Goal: Information Seeking & Learning: Learn about a topic

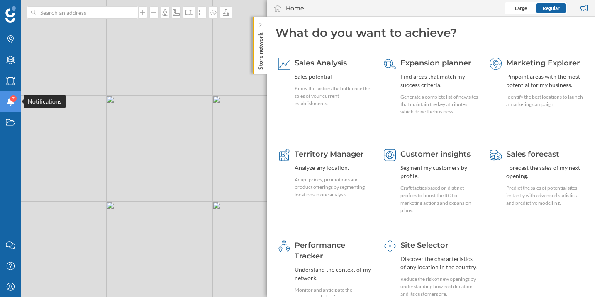
click at [13, 105] on icon "Notifications" at bounding box center [10, 102] width 10 height 8
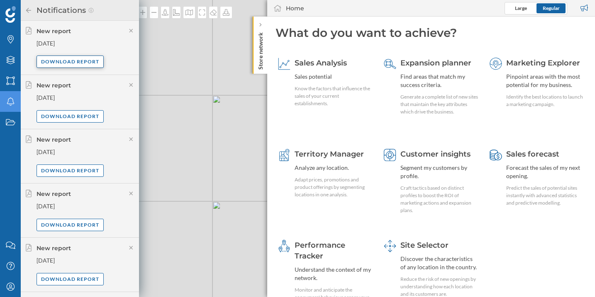
click at [86, 64] on div "Download report" at bounding box center [70, 62] width 67 height 12
click at [29, 13] on icon at bounding box center [28, 10] width 7 height 6
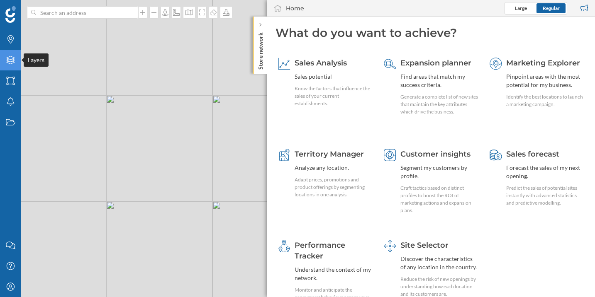
click at [9, 65] on div "Layers" at bounding box center [10, 60] width 21 height 21
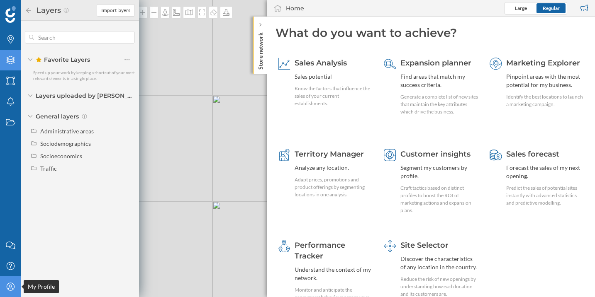
click at [10, 290] on icon "My Profile" at bounding box center [10, 287] width 10 height 8
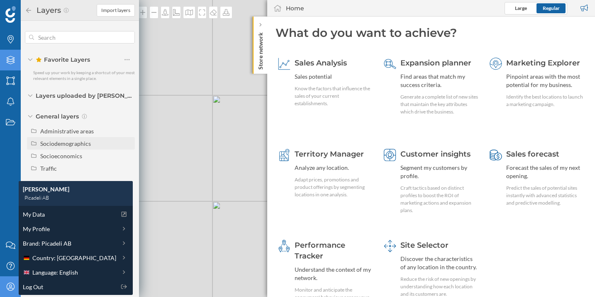
click at [55, 137] on div "Sociodemographics" at bounding box center [81, 143] width 108 height 12
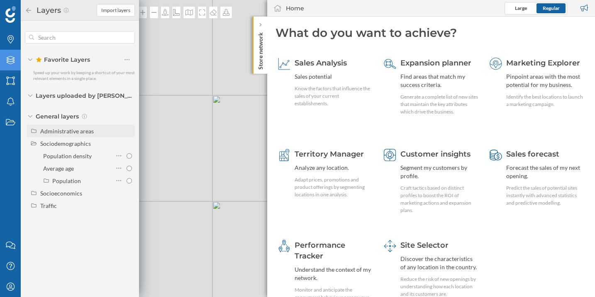
click at [60, 129] on div "Administrative areas" at bounding box center [67, 131] width 54 height 7
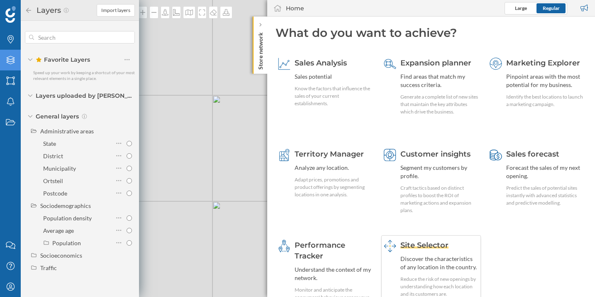
click at [421, 246] on span "Site Selector" at bounding box center [424, 245] width 48 height 9
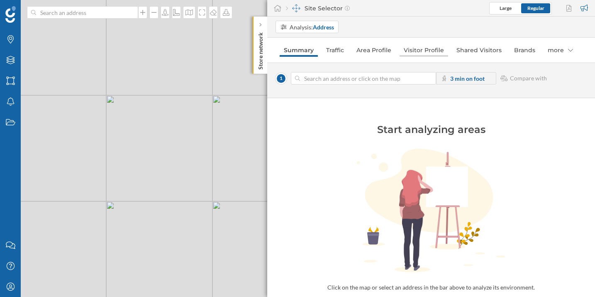
click at [422, 44] on link "Visitor Profile" at bounding box center [424, 50] width 49 height 13
click at [536, 48] on div "more" at bounding box center [526, 50] width 34 height 13
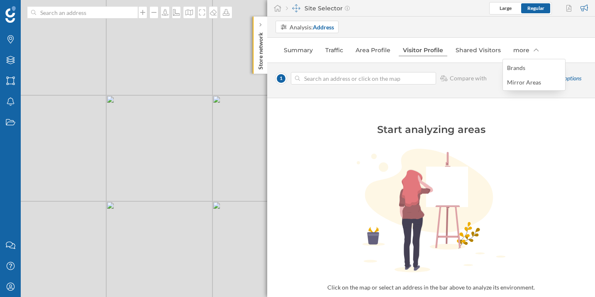
click at [434, 49] on link "Visitor Profile" at bounding box center [423, 50] width 49 height 13
click at [356, 46] on link "Area Profile" at bounding box center [372, 50] width 43 height 13
click at [411, 56] on link "Visitor Profile" at bounding box center [423, 50] width 49 height 13
click at [363, 52] on link "Area Profile" at bounding box center [372, 50] width 43 height 13
click at [427, 51] on link "Visitor Profile" at bounding box center [423, 50] width 49 height 13
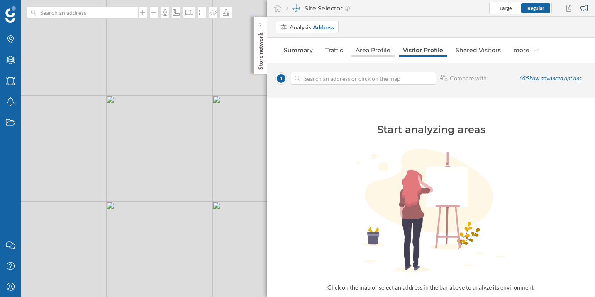
click at [373, 50] on link "Area Profile" at bounding box center [372, 50] width 43 height 13
click at [416, 50] on link "Visitor Profile" at bounding box center [423, 50] width 49 height 13
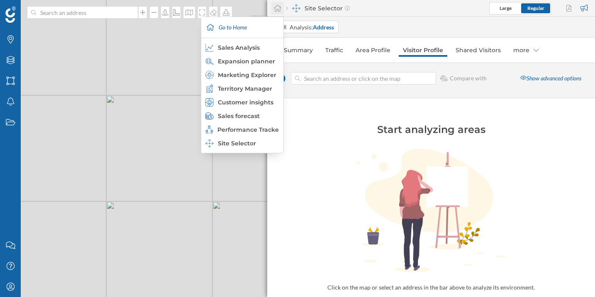
click at [276, 7] on icon at bounding box center [277, 8] width 8 height 7
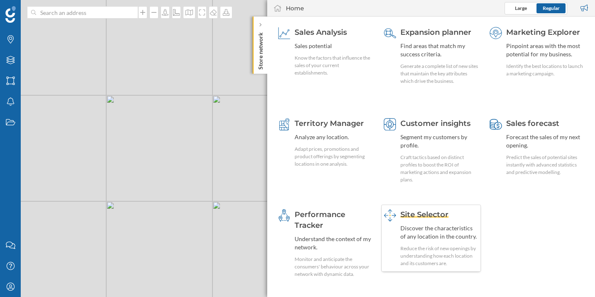
scroll to position [32, 0]
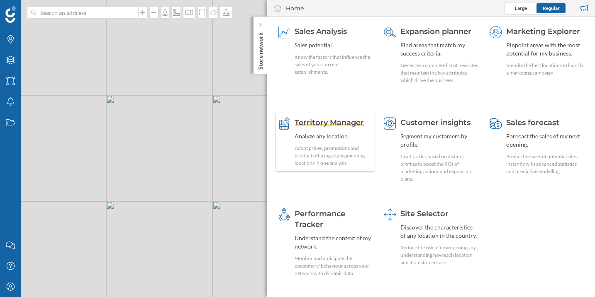
click at [346, 124] on span "Territory Manager" at bounding box center [329, 122] width 69 height 9
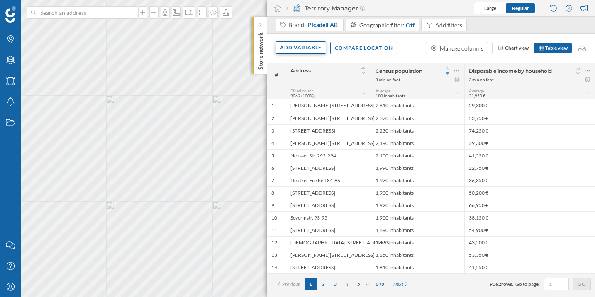
click at [299, 50] on div "Add variable" at bounding box center [300, 47] width 51 height 12
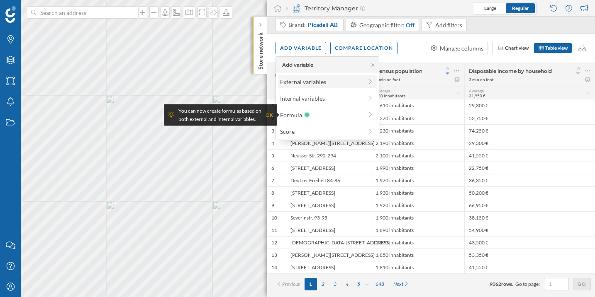
click at [308, 76] on div "External variables" at bounding box center [327, 82] width 99 height 12
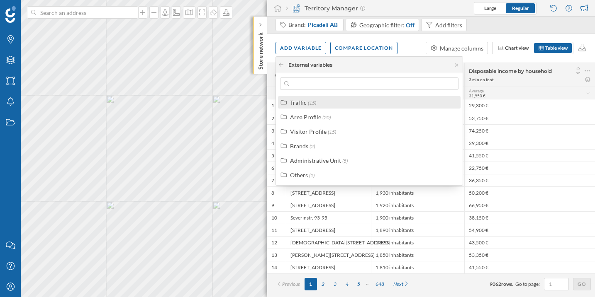
click at [310, 102] on span "(15)" at bounding box center [312, 103] width 8 height 6
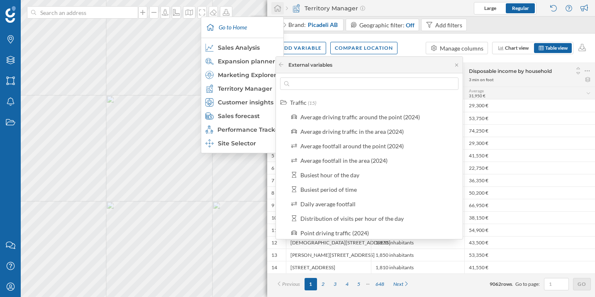
click at [275, 9] on icon at bounding box center [277, 8] width 8 height 7
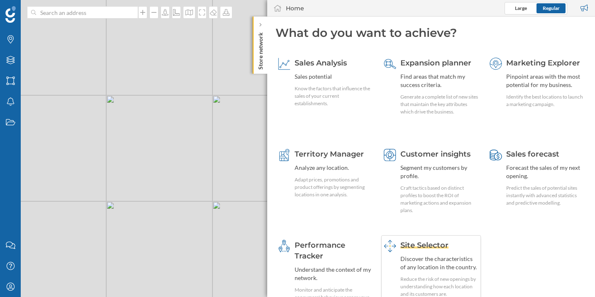
click at [442, 251] on div "Site Selector Discover the characteristics of any location in the country. Redu…" at bounding box center [439, 269] width 78 height 58
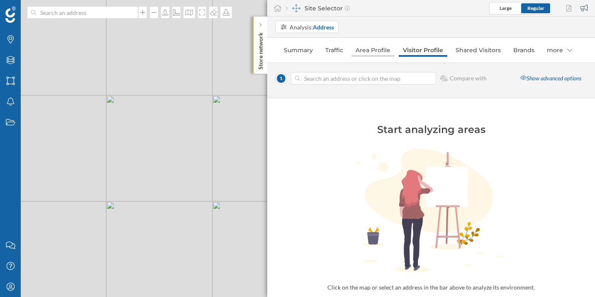
click at [383, 48] on link "Area Profile" at bounding box center [372, 50] width 43 height 13
click at [424, 48] on link "Visitor Profile" at bounding box center [423, 50] width 49 height 13
click at [534, 51] on icon at bounding box center [536, 50] width 5 height 6
click at [378, 49] on link "Area Profile" at bounding box center [372, 50] width 43 height 13
click at [412, 51] on link "Visitor Profile" at bounding box center [423, 50] width 49 height 13
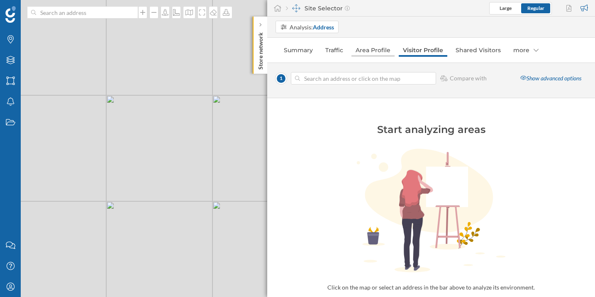
click at [378, 49] on link "Area Profile" at bounding box center [372, 50] width 43 height 13
click at [436, 51] on link "Visitor Profile" at bounding box center [423, 50] width 49 height 13
click at [370, 47] on link "Area Profile" at bounding box center [372, 50] width 43 height 13
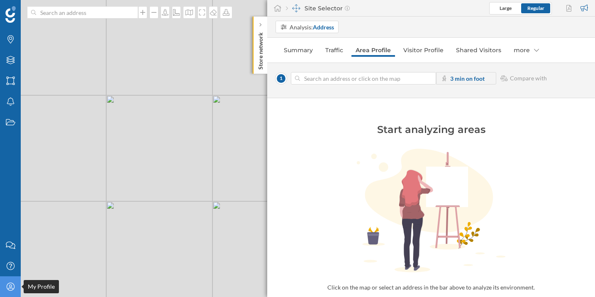
click at [11, 289] on icon "My Profile" at bounding box center [10, 287] width 10 height 8
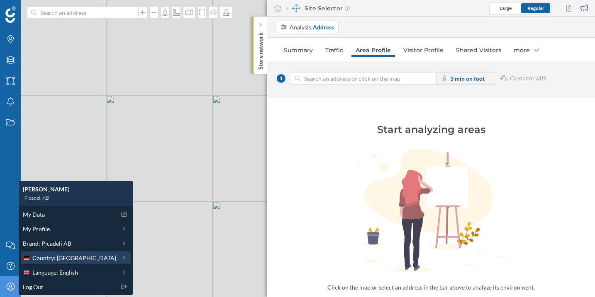
click at [43, 260] on span "Country: [GEOGRAPHIC_DATA]" at bounding box center [74, 258] width 84 height 9
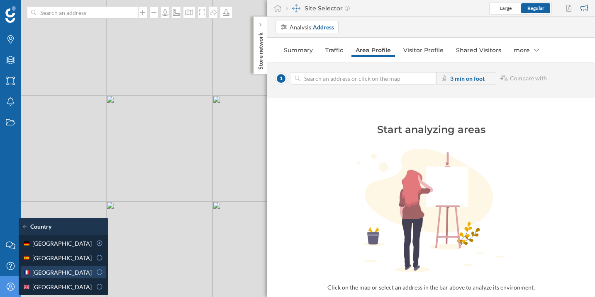
click at [83, 273] on div "[GEOGRAPHIC_DATA]" at bounding box center [57, 272] width 69 height 9
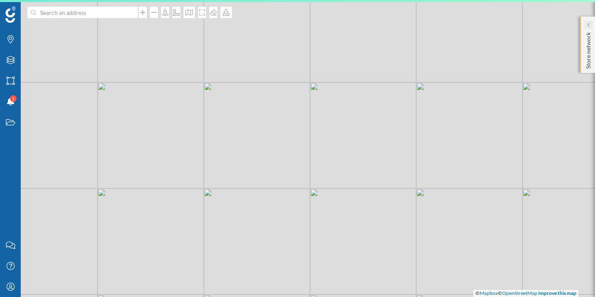
click at [587, 27] on icon at bounding box center [588, 25] width 2 height 8
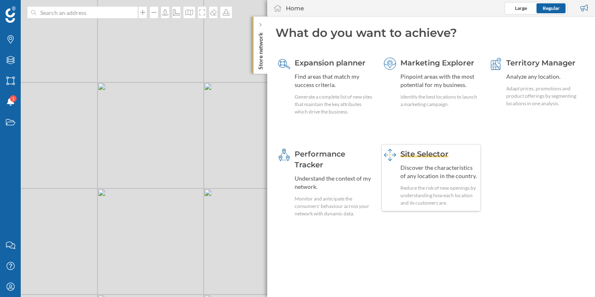
click at [410, 158] on span "Site Selector" at bounding box center [424, 154] width 48 height 9
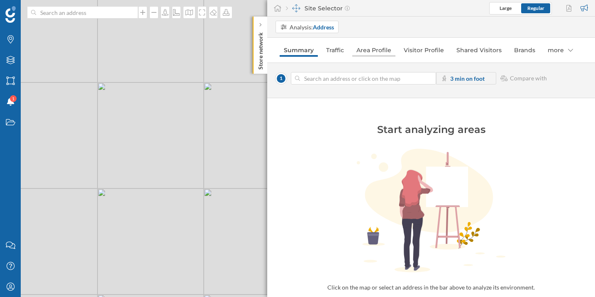
click at [370, 51] on link "Area Profile" at bounding box center [373, 50] width 43 height 13
click at [181, 139] on div "© Mapbox © OpenStreetMap Improve this map" at bounding box center [297, 148] width 595 height 297
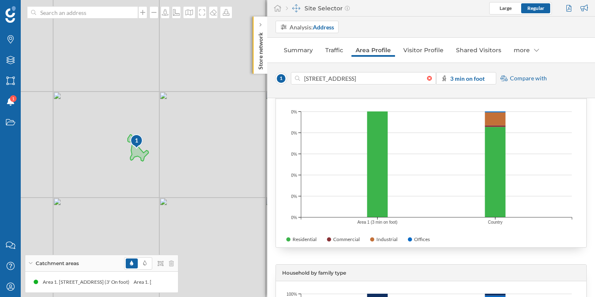
scroll to position [1541, 0]
click at [8, 284] on icon "My Profile" at bounding box center [10, 287] width 10 height 8
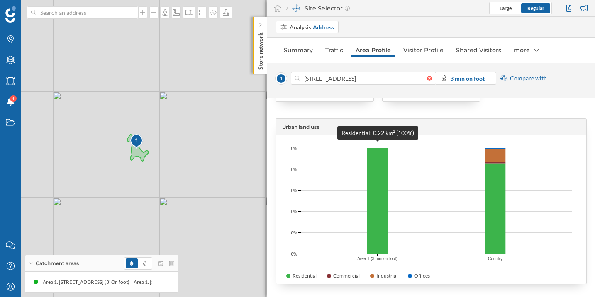
scroll to position [1506, 0]
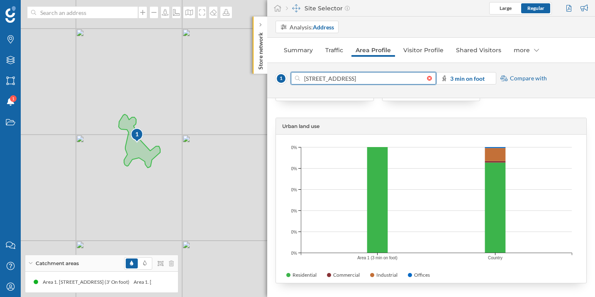
click at [344, 81] on input "[STREET_ADDRESS]" at bounding box center [363, 78] width 127 height 12
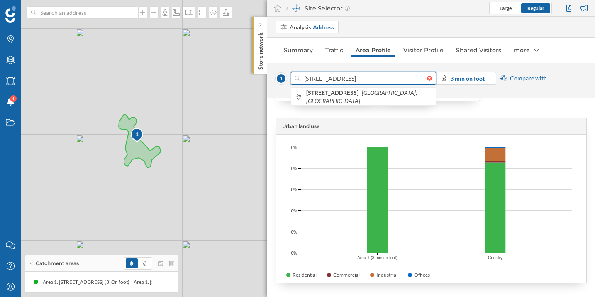
click at [344, 81] on input "[STREET_ADDRESS]" at bounding box center [363, 78] width 127 height 12
click at [299, 49] on link "Summary" at bounding box center [298, 50] width 37 height 13
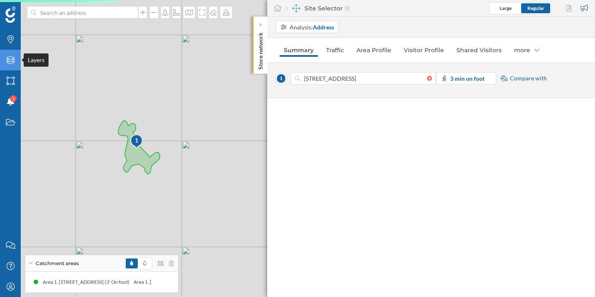
click at [11, 65] on div "Layers" at bounding box center [10, 60] width 21 height 21
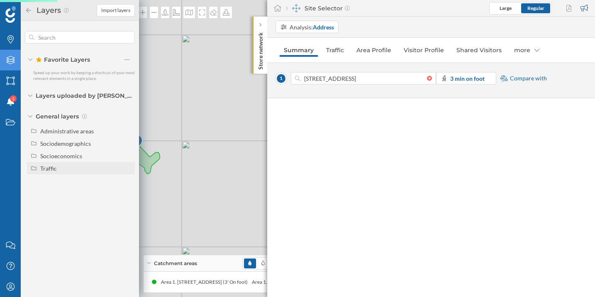
click at [42, 168] on div "Traffic" at bounding box center [48, 168] width 17 height 7
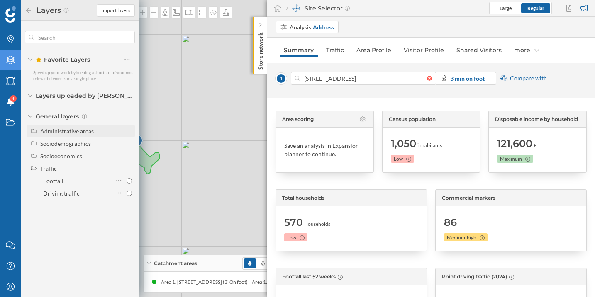
click at [51, 129] on div "Administrative areas" at bounding box center [67, 131] width 54 height 7
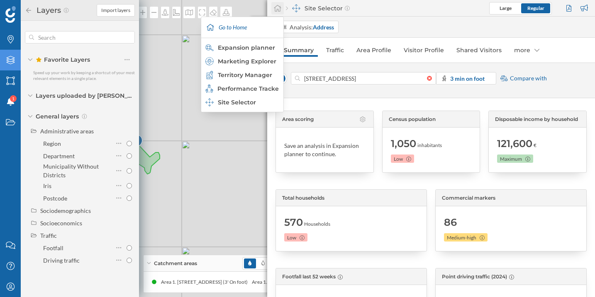
click at [277, 8] on icon at bounding box center [277, 8] width 8 height 7
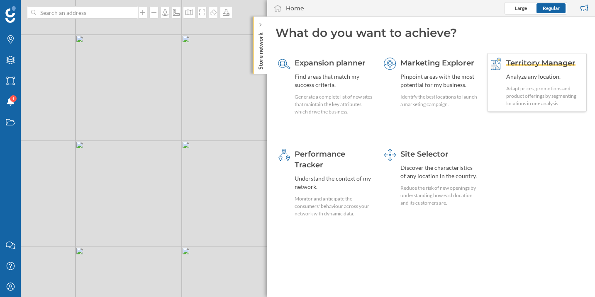
click at [531, 66] on span "Territory Manager" at bounding box center [540, 63] width 69 height 9
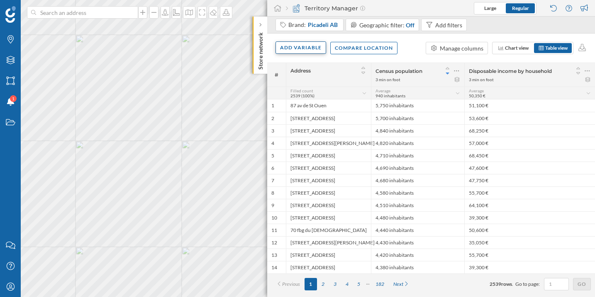
click at [315, 48] on div "Add variable" at bounding box center [300, 47] width 51 height 12
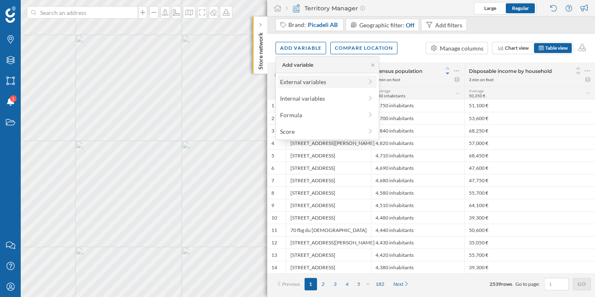
click at [314, 84] on div "External variables" at bounding box center [321, 82] width 83 height 9
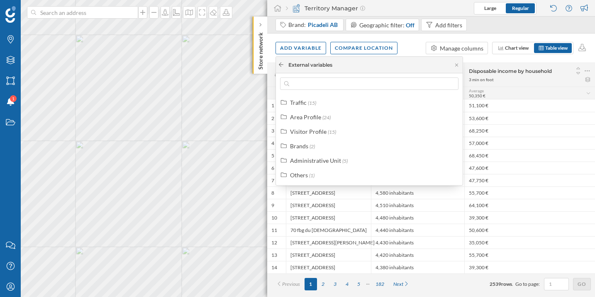
click at [282, 65] on icon at bounding box center [281, 65] width 5 height 4
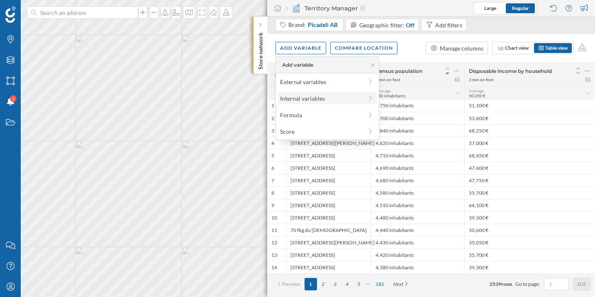
click at [286, 97] on div "Internal variables" at bounding box center [321, 98] width 83 height 9
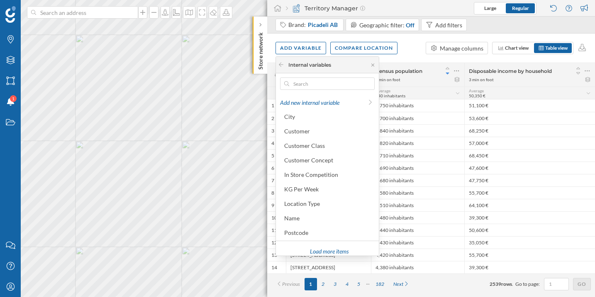
scroll to position [38, 0]
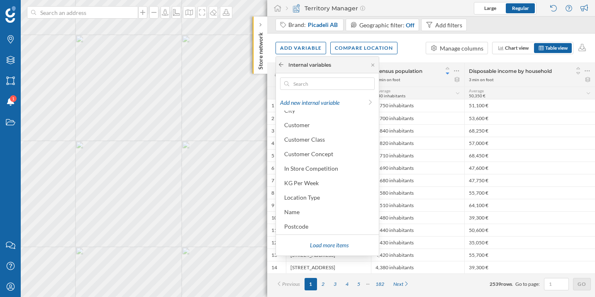
click at [283, 66] on icon at bounding box center [281, 64] width 6 height 5
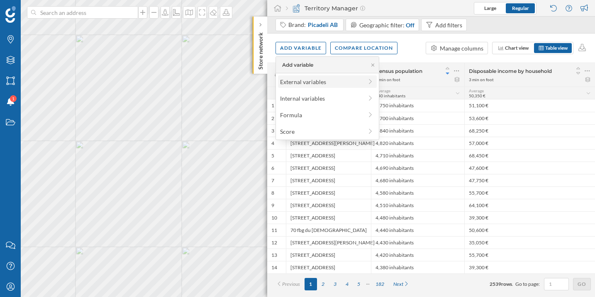
click at [309, 82] on div "External variables" at bounding box center [321, 82] width 83 height 9
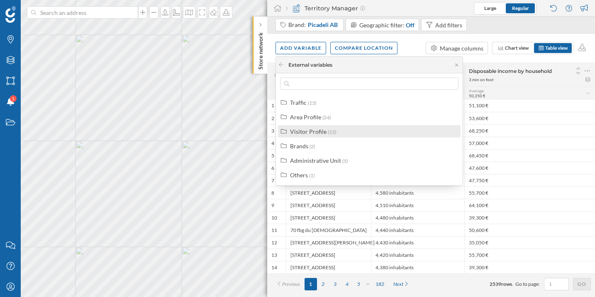
click at [319, 136] on label "Visitor Profile (15)" at bounding box center [313, 131] width 46 height 9
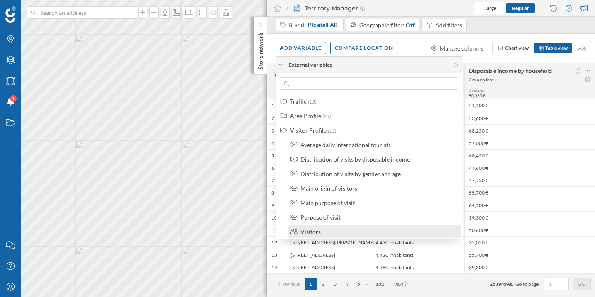
scroll to position [0, 0]
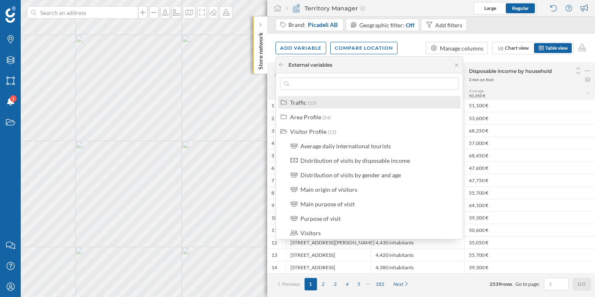
click at [334, 107] on div "Traffic (15)" at bounding box center [369, 102] width 183 height 12
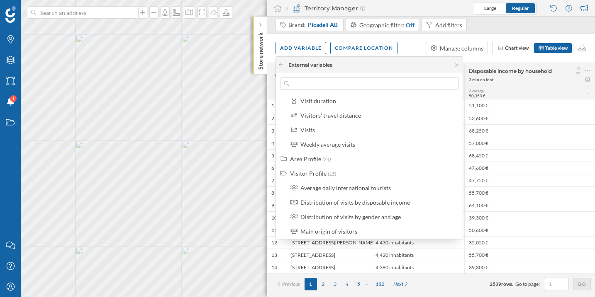
scroll to position [177, 0]
click at [365, 130] on div "Visits" at bounding box center [377, 129] width 155 height 9
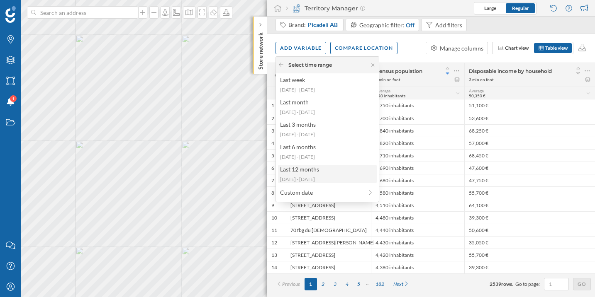
click at [335, 166] on div "Last 12 months" at bounding box center [327, 169] width 94 height 9
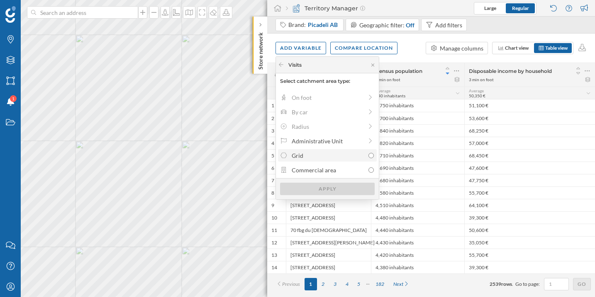
click at [339, 160] on label "Grid" at bounding box center [327, 155] width 99 height 12
click at [368, 158] on input "Grid" at bounding box center [370, 155] width 5 height 5
radio input "true"
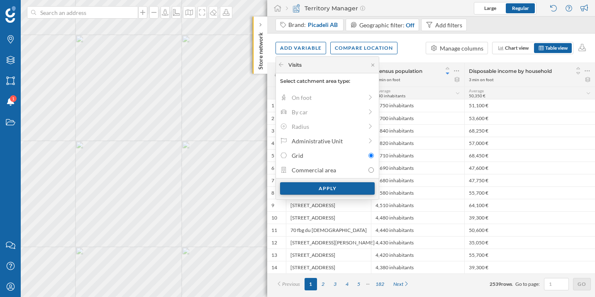
click at [332, 193] on div "Apply" at bounding box center [327, 189] width 95 height 12
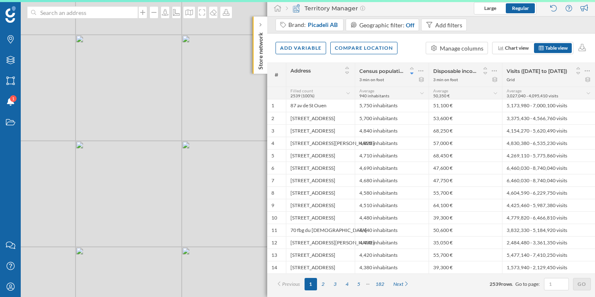
scroll to position [0, 0]
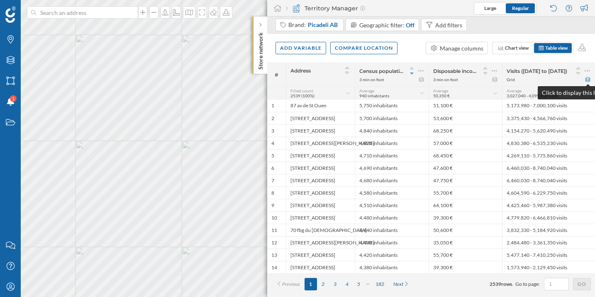
click at [587, 78] on icon at bounding box center [588, 79] width 6 height 5
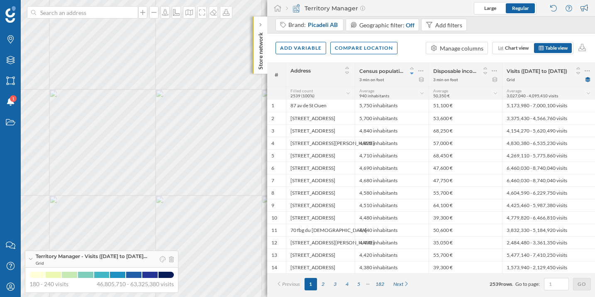
click at [32, 259] on icon at bounding box center [31, 259] width 4 height 2
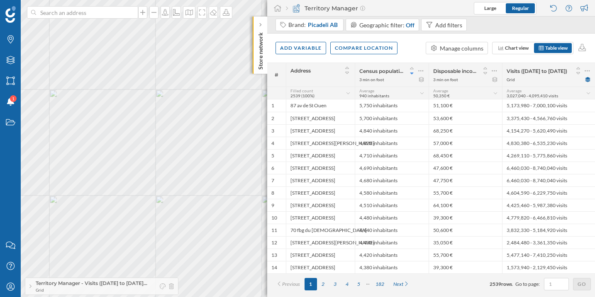
click at [46, 293] on span "Grid" at bounding box center [92, 291] width 112 height 6
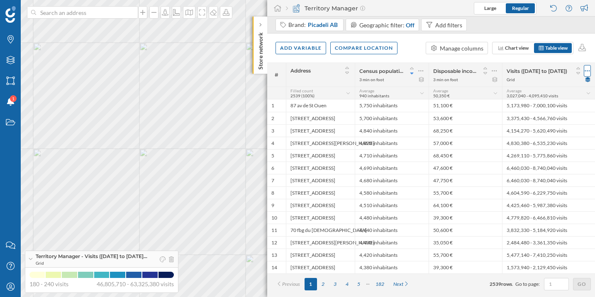
click at [588, 69] on icon at bounding box center [587, 71] width 5 height 8
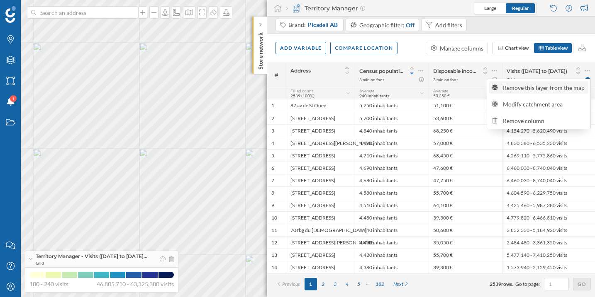
click at [570, 86] on div "Remove this layer from the map" at bounding box center [544, 87] width 83 height 9
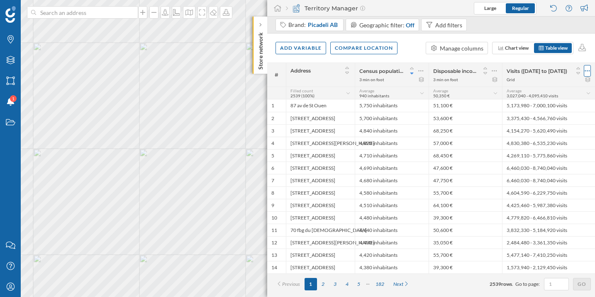
click at [588, 72] on icon at bounding box center [587, 71] width 5 height 8
click at [572, 86] on div "Display this layer on the map" at bounding box center [548, 87] width 76 height 9
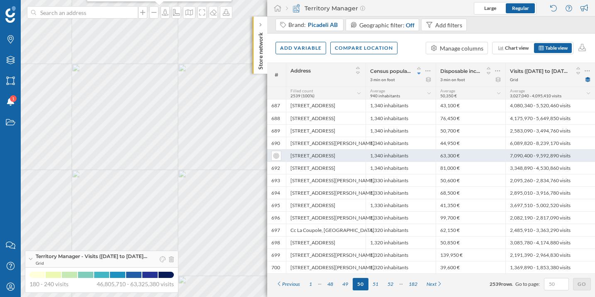
click at [292, 156] on div "[STREET_ADDRESS]" at bounding box center [326, 155] width 80 height 12
click at [300, 155] on div "[STREET_ADDRESS]" at bounding box center [326, 155] width 80 height 12
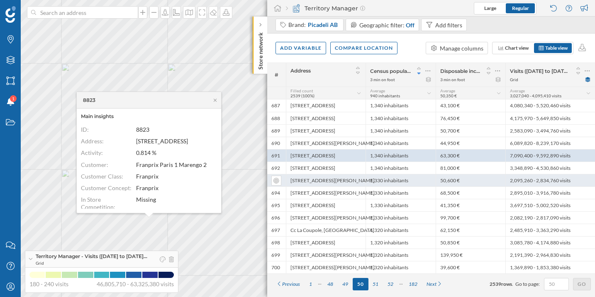
click at [298, 175] on div "[STREET_ADDRESS][PERSON_NAME]" at bounding box center [326, 180] width 80 height 12
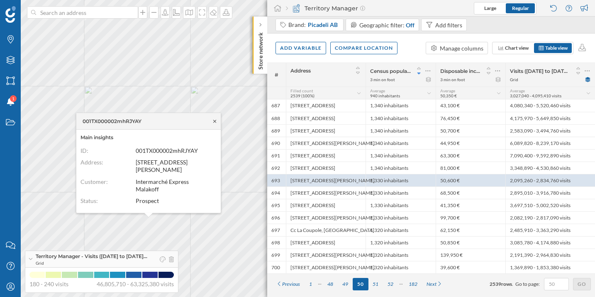
click at [213, 124] on icon at bounding box center [215, 121] width 6 height 5
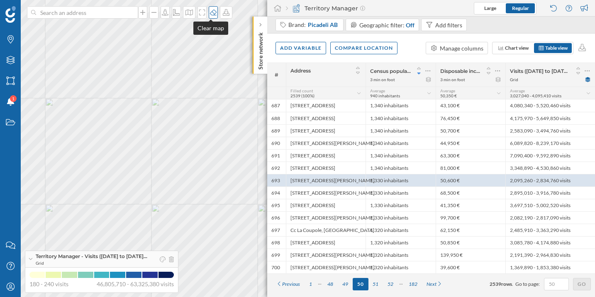
click at [210, 11] on icon at bounding box center [213, 12] width 8 height 7
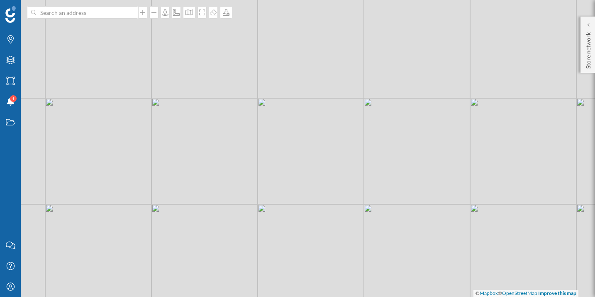
click at [290, 52] on div "© Mapbox © OpenStreetMap Improve this map" at bounding box center [297, 148] width 595 height 297
click at [587, 31] on p "Store network" at bounding box center [588, 49] width 8 height 40
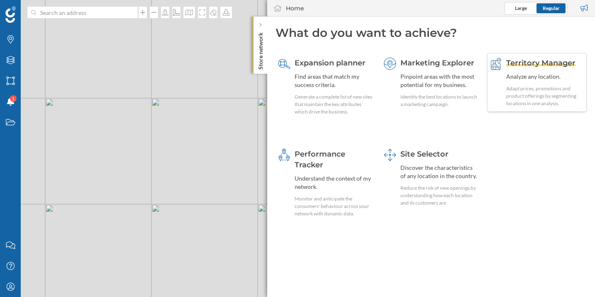
click at [534, 72] on div "Territory Manager Analyze any location. Adapt prices, promotions and product of…" at bounding box center [545, 83] width 78 height 50
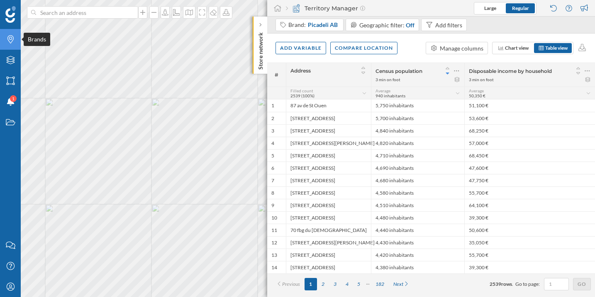
click at [6, 42] on icon "Brands" at bounding box center [10, 39] width 10 height 8
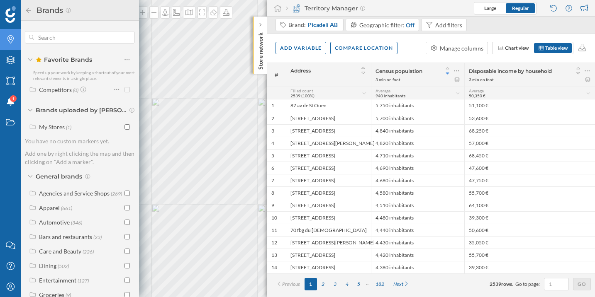
click at [6, 42] on icon "Brands" at bounding box center [10, 39] width 10 height 8
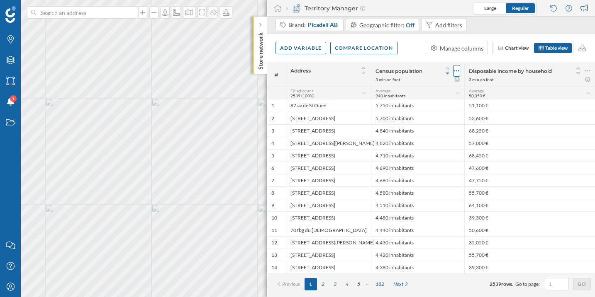
click at [456, 71] on icon at bounding box center [456, 71] width 5 height 1
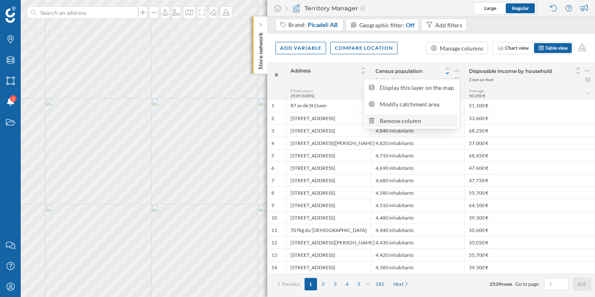
click at [422, 118] on div "Remove column" at bounding box center [418, 121] width 76 height 9
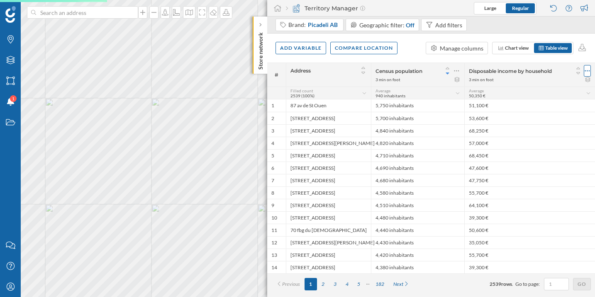
click at [587, 71] on icon at bounding box center [587, 71] width 5 height 1
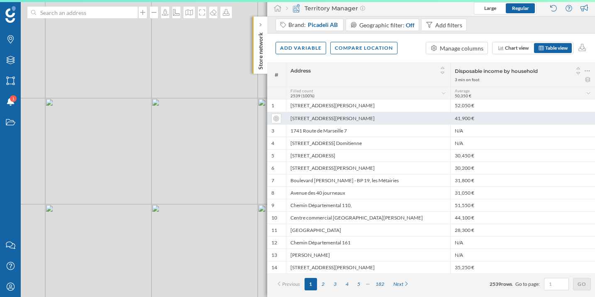
click at [532, 118] on div "41,900 €" at bounding box center [522, 118] width 145 height 12
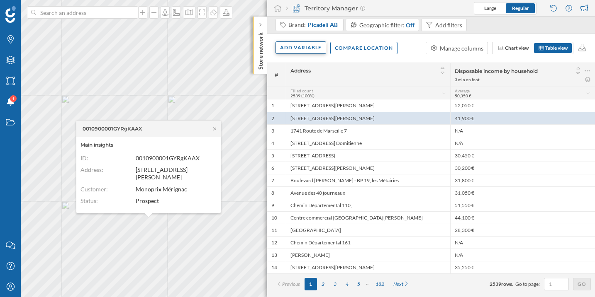
click at [286, 44] on div "Add variable" at bounding box center [300, 47] width 51 height 12
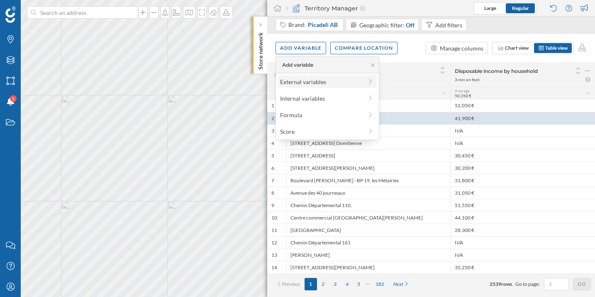
click at [286, 76] on div "External variables" at bounding box center [327, 82] width 99 height 12
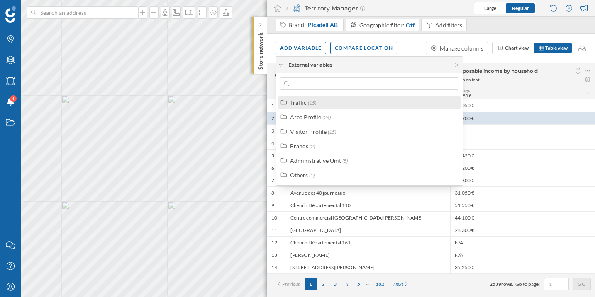
click at [330, 99] on div "Traffic (15)" at bounding box center [373, 102] width 166 height 9
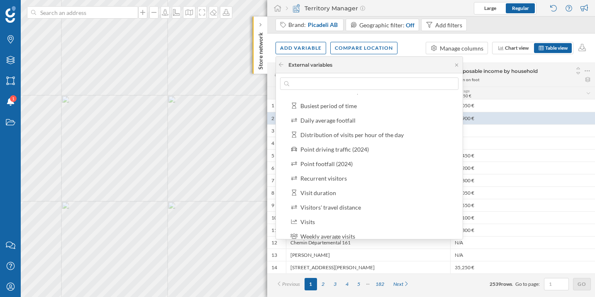
scroll to position [102, 0]
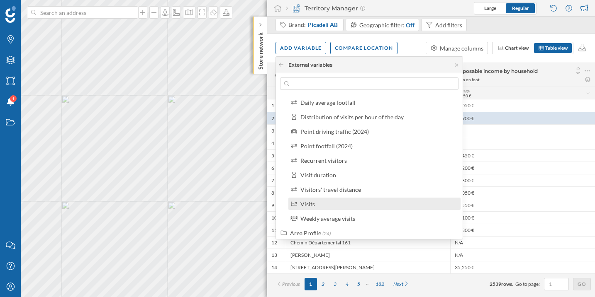
click at [331, 208] on div "Visits" at bounding box center [377, 204] width 155 height 9
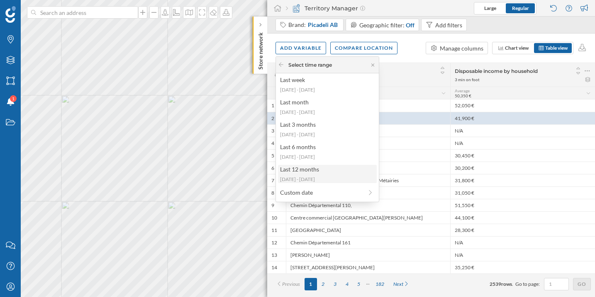
click at [318, 170] on div "Last 12 months" at bounding box center [327, 169] width 94 height 9
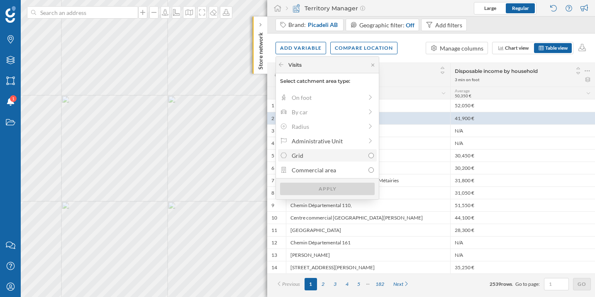
click at [342, 157] on div "Grid" at bounding box center [328, 155] width 73 height 9
click at [368, 157] on input "Grid" at bounding box center [370, 155] width 5 height 5
radio input "true"
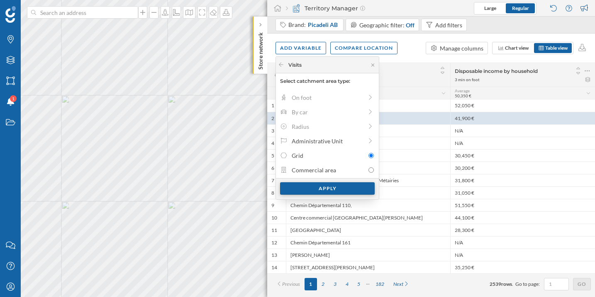
click at [333, 191] on div "Apply" at bounding box center [327, 189] width 95 height 12
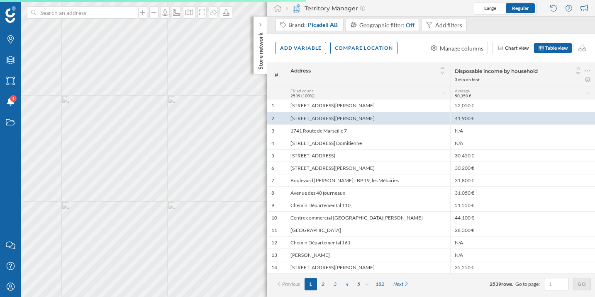
scroll to position [0, 0]
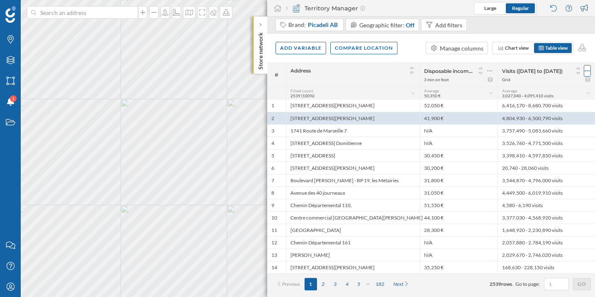
click at [586, 71] on icon at bounding box center [587, 71] width 5 height 8
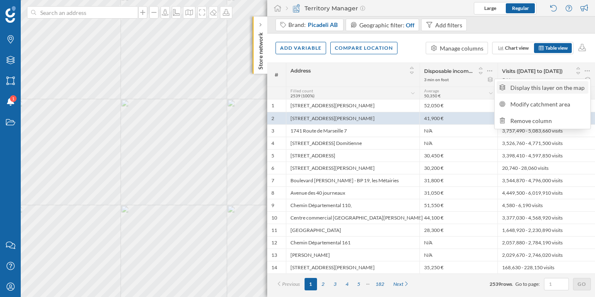
click at [573, 84] on div "Display this layer on the map" at bounding box center [548, 87] width 76 height 9
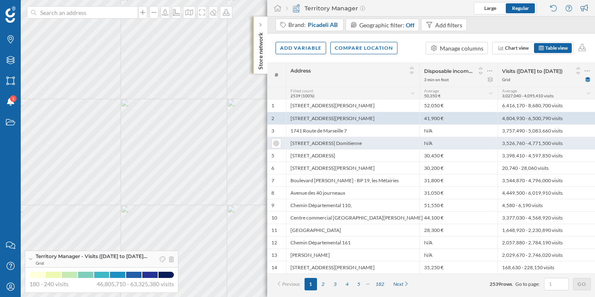
click at [331, 142] on div "[STREET_ADDRESS] Domitienne" at bounding box center [353, 143] width 134 height 12
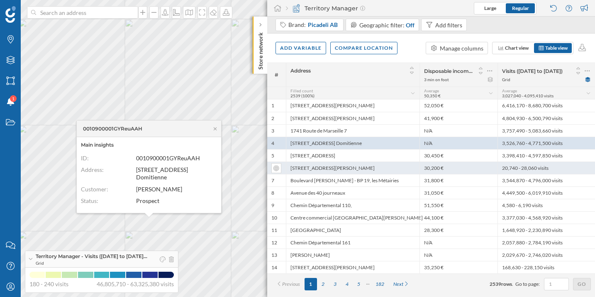
click at [304, 163] on div "[STREET_ADDRESS][PERSON_NAME]" at bounding box center [353, 168] width 134 height 12
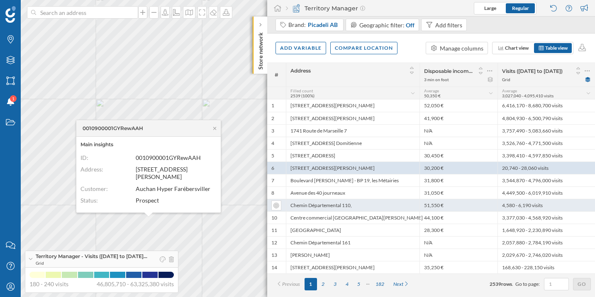
click at [313, 203] on div "Chemin Départemental 110," at bounding box center [353, 205] width 134 height 12
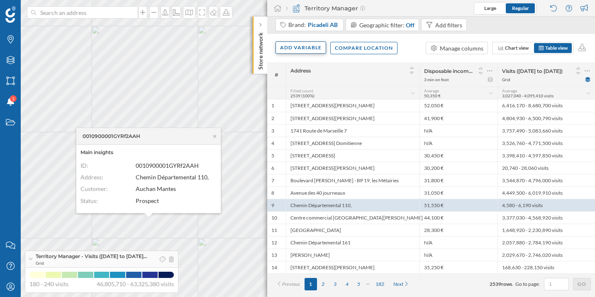
click at [298, 46] on div "Add variable" at bounding box center [300, 47] width 51 height 12
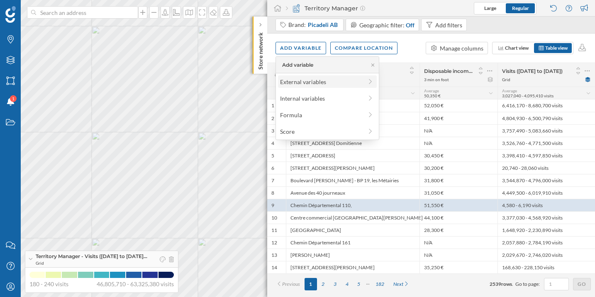
click at [309, 83] on div "External variables" at bounding box center [321, 82] width 83 height 9
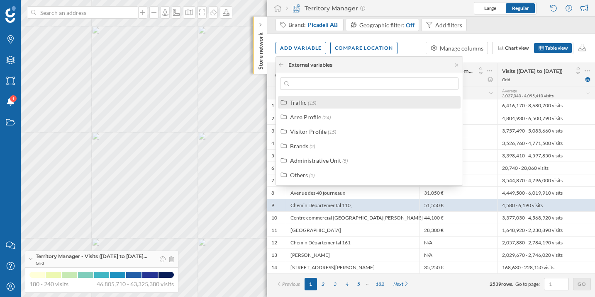
click at [319, 104] on div "Traffic (15)" at bounding box center [373, 102] width 166 height 9
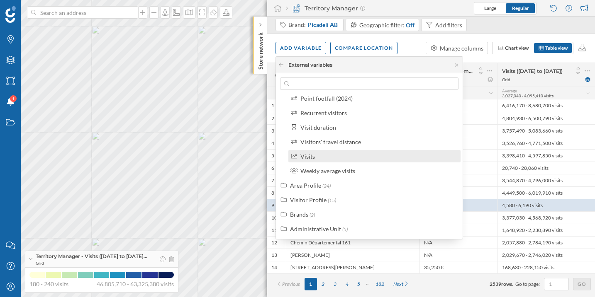
scroll to position [160, 0]
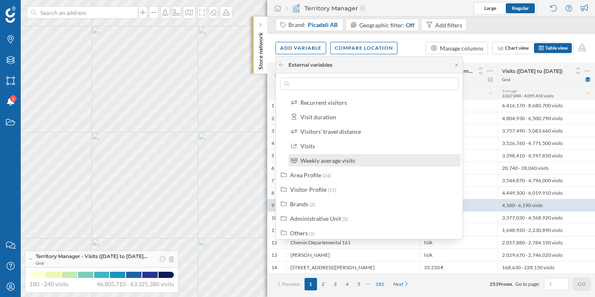
click at [347, 163] on div "Weekly average visits" at bounding box center [327, 160] width 55 height 7
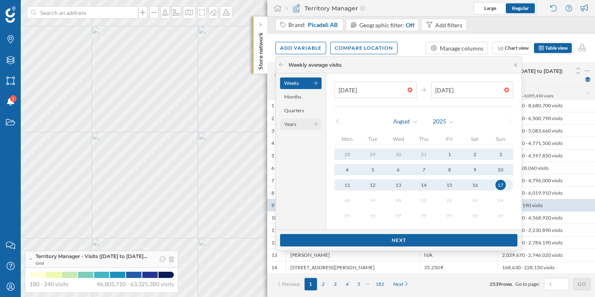
click at [307, 126] on div "Years" at bounding box center [300, 125] width 41 height 12
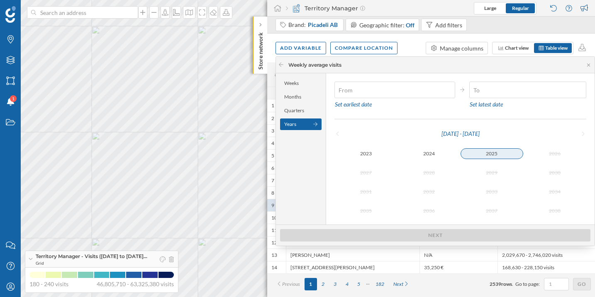
type input "[DATE]"
click at [492, 152] on div "2025" at bounding box center [492, 154] width 63 height 11
click at [486, 155] on div "2025" at bounding box center [492, 154] width 63 height 10
type input "[DATE]"
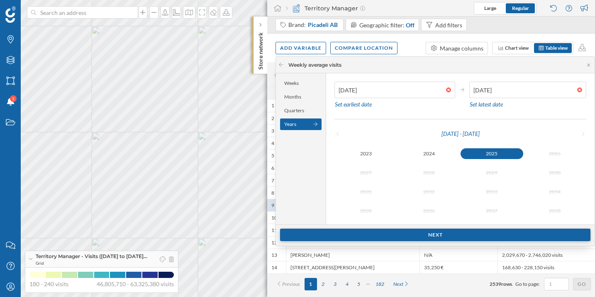
click at [427, 230] on div "Next" at bounding box center [435, 235] width 310 height 12
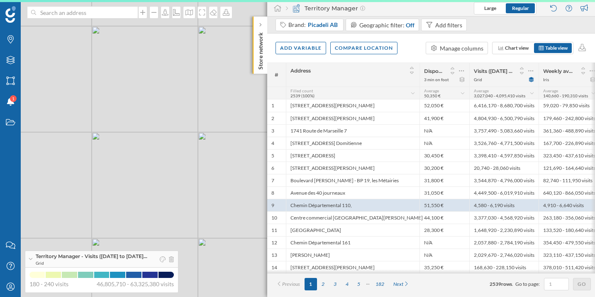
scroll to position [0, 0]
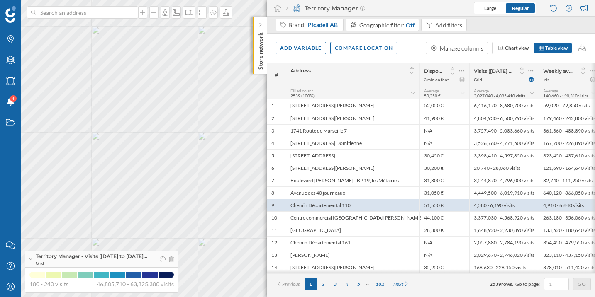
click at [591, 70] on div at bounding box center [593, 168] width 4 height 211
click at [590, 72] on icon at bounding box center [592, 71] width 5 height 8
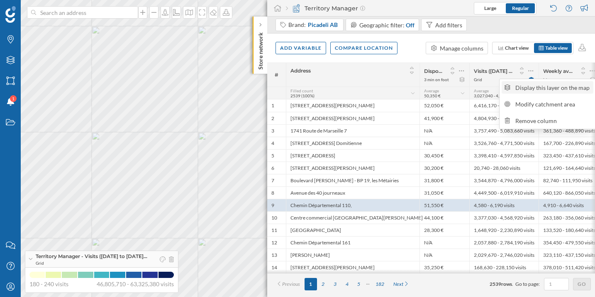
click at [573, 85] on div "Display this layer on the map" at bounding box center [553, 87] width 76 height 9
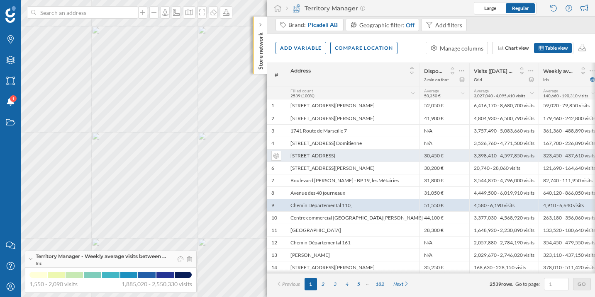
scroll to position [0, 5]
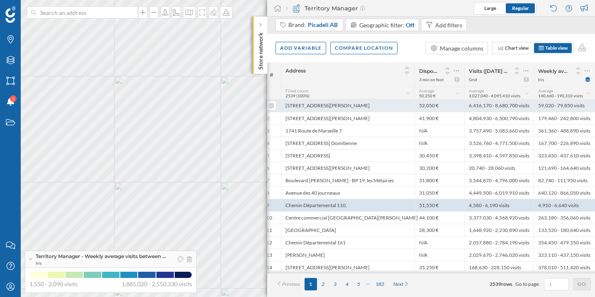
click at [321, 104] on div "[STREET_ADDRESS][PERSON_NAME]" at bounding box center [348, 106] width 134 height 12
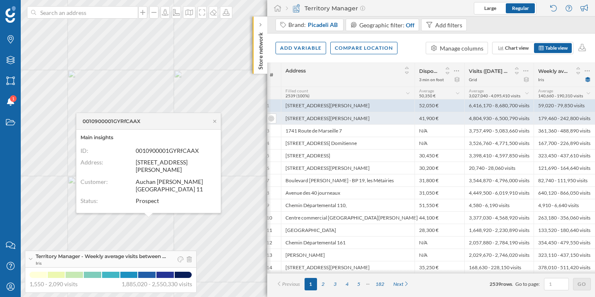
click at [333, 120] on div "[STREET_ADDRESS][PERSON_NAME]" at bounding box center [348, 118] width 134 height 12
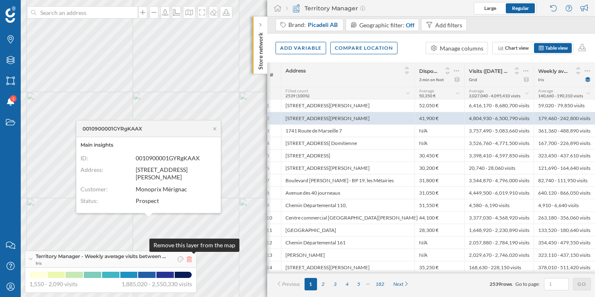
click at [192, 261] on icon at bounding box center [189, 260] width 5 height 6
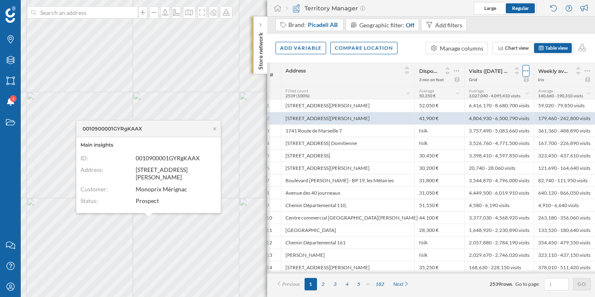
click at [527, 70] on icon at bounding box center [525, 71] width 5 height 8
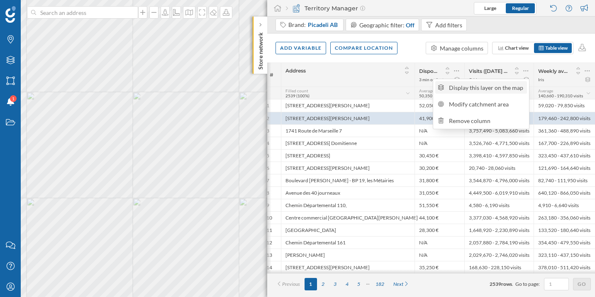
click at [502, 90] on div "Display this layer on the map" at bounding box center [487, 87] width 76 height 9
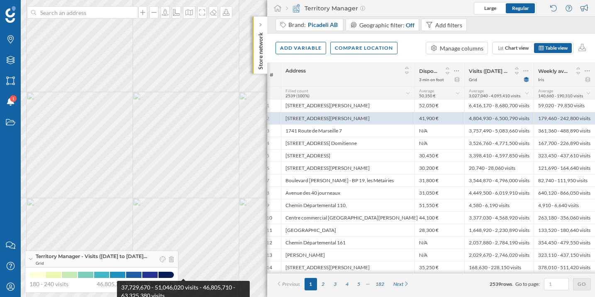
click at [174, 274] on span at bounding box center [165, 275] width 15 height 6
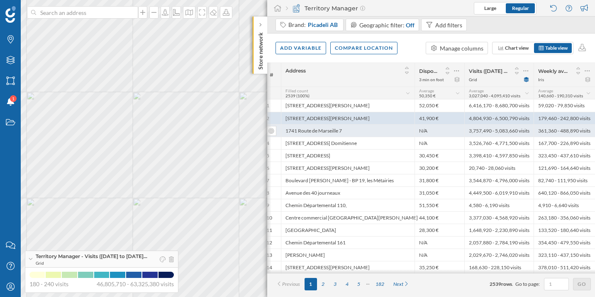
click at [353, 136] on div "1741 Route de Marseille 7" at bounding box center [348, 130] width 134 height 12
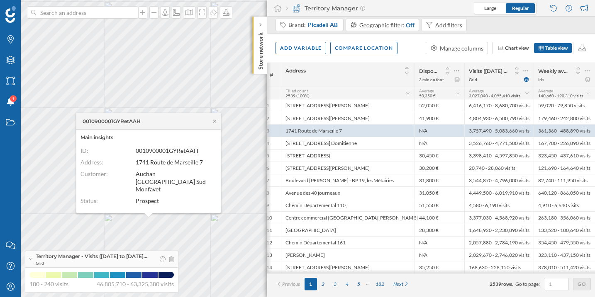
click at [412, 49] on div "Add variable Compare location Manage columns Chart view Table view" at bounding box center [431, 48] width 328 height 29
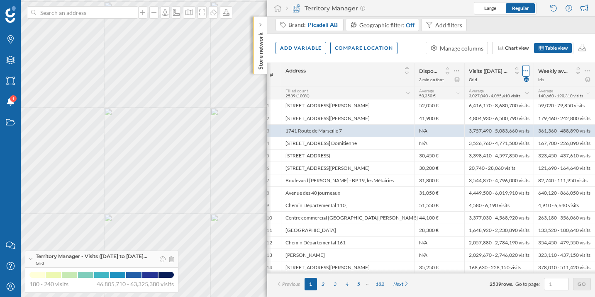
click at [527, 69] on icon at bounding box center [525, 71] width 5 height 8
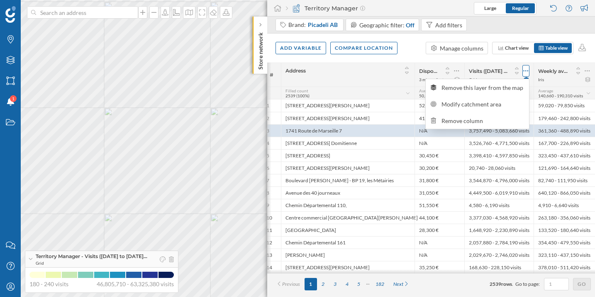
click at [528, 69] on icon at bounding box center [525, 71] width 5 height 8
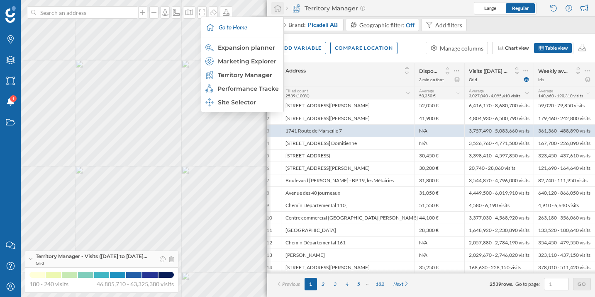
click at [278, 9] on icon at bounding box center [277, 8] width 8 height 7
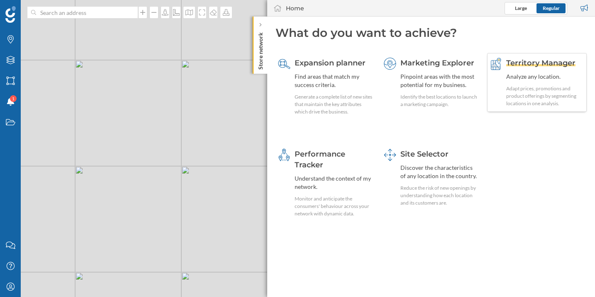
click at [510, 60] on span "Territory Manager" at bounding box center [540, 63] width 69 height 9
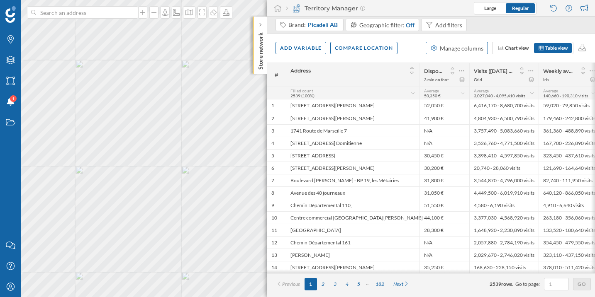
click at [435, 53] on div "Manage columns" at bounding box center [457, 48] width 62 height 12
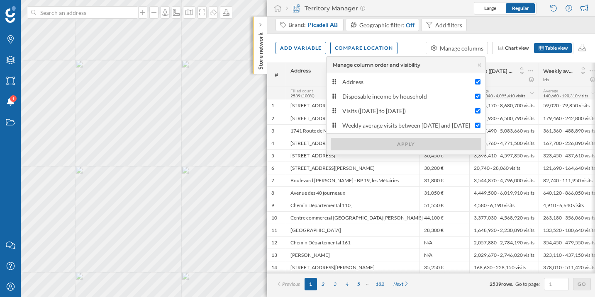
click at [408, 46] on div "Add variable Compare location Manage columns Chart view Table view" at bounding box center [431, 48] width 328 height 29
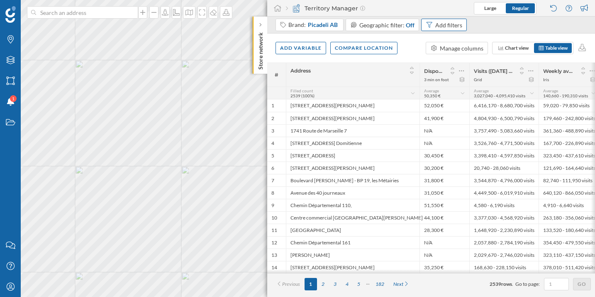
click at [438, 26] on div "Add filters" at bounding box center [448, 25] width 27 height 9
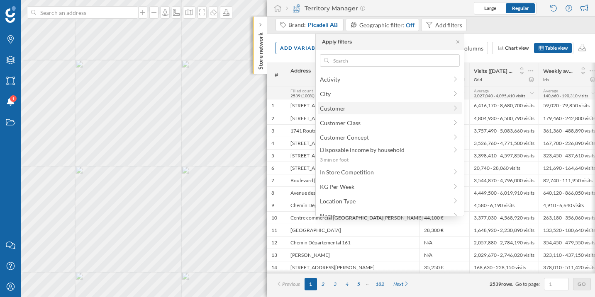
click at [419, 109] on span "Customer" at bounding box center [384, 108] width 128 height 9
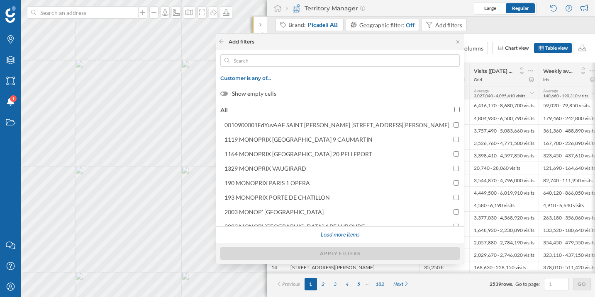
click at [505, 29] on div "Brand: ​Picadeli AB​ Geographic filter: Off Add filters" at bounding box center [431, 25] width 328 height 17
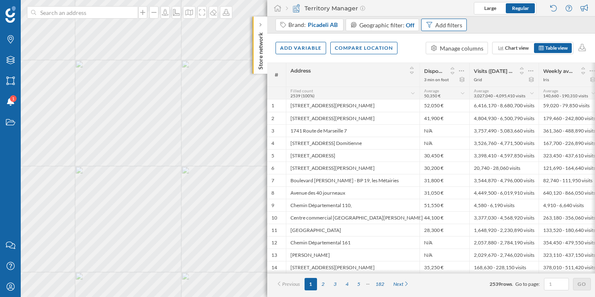
click at [442, 28] on div "Add filters" at bounding box center [448, 25] width 27 height 9
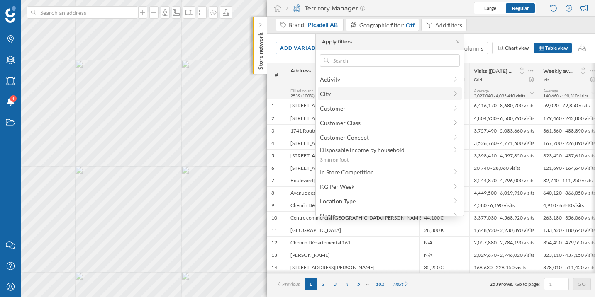
click at [405, 97] on span "City" at bounding box center [384, 94] width 128 height 9
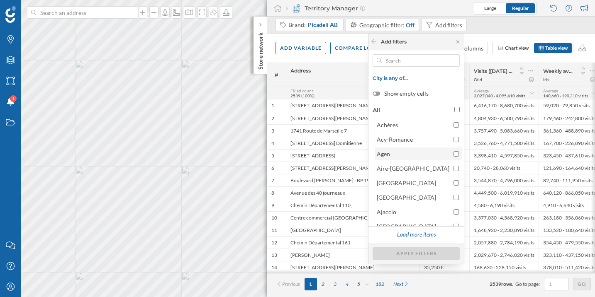
scroll to position [37, 0]
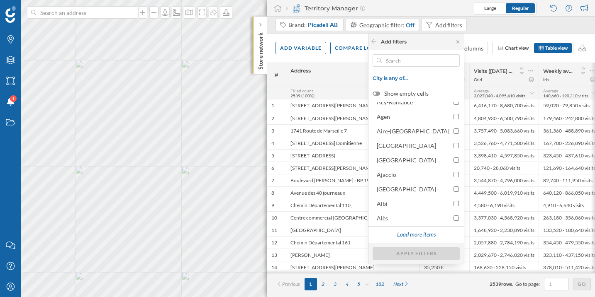
click at [512, 27] on div "Brand: ​Picadeli AB​ Geographic filter: Off Add filters" at bounding box center [431, 25] width 328 height 17
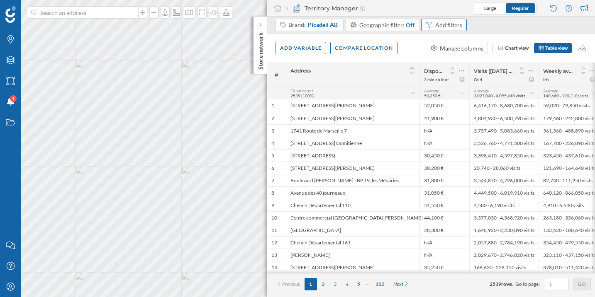
click at [435, 24] on div "Add filters" at bounding box center [448, 25] width 27 height 9
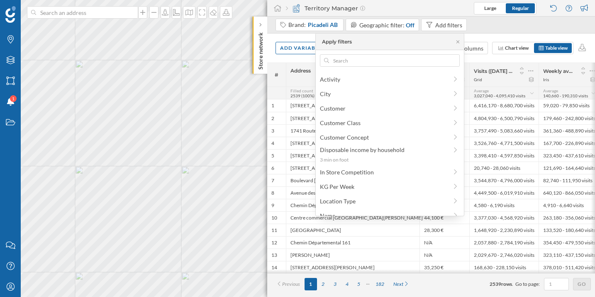
click at [481, 30] on div "Brand: ​Picadeli AB​ Geographic filter: Off Add filters" at bounding box center [431, 25] width 328 height 17
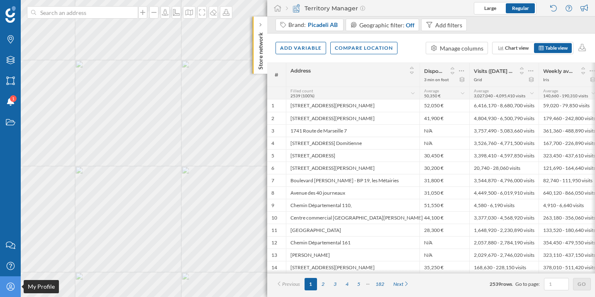
click at [15, 290] on icon "My Profile" at bounding box center [10, 287] width 10 height 8
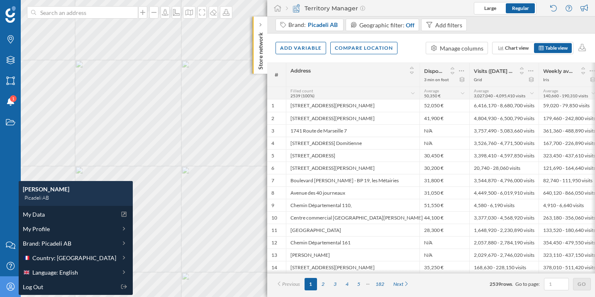
click at [501, 23] on div "Brand: ​Picadeli AB​ Geographic filter: Off Add filters" at bounding box center [431, 25] width 328 height 17
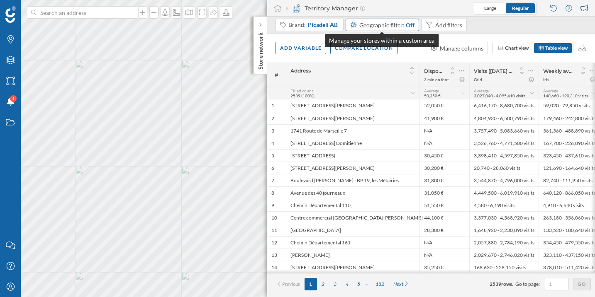
click at [377, 22] on span "Geographic filter:" at bounding box center [381, 25] width 45 height 7
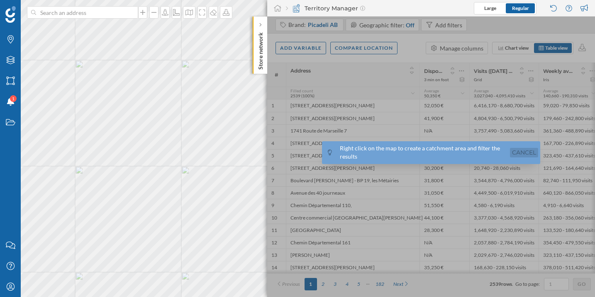
click at [527, 152] on link "Cancel" at bounding box center [524, 153] width 28 height 10
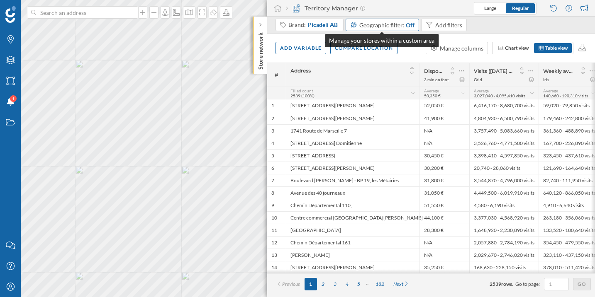
click at [377, 24] on span "Geographic filter:" at bounding box center [381, 25] width 45 height 7
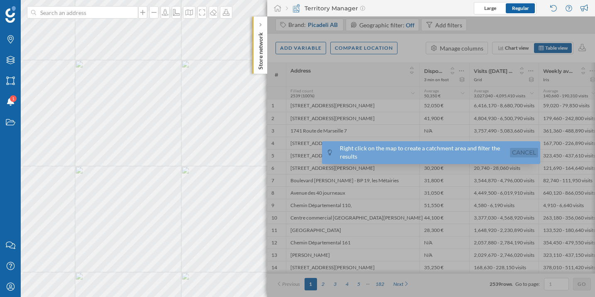
click at [522, 154] on link "Cancel" at bounding box center [524, 153] width 28 height 10
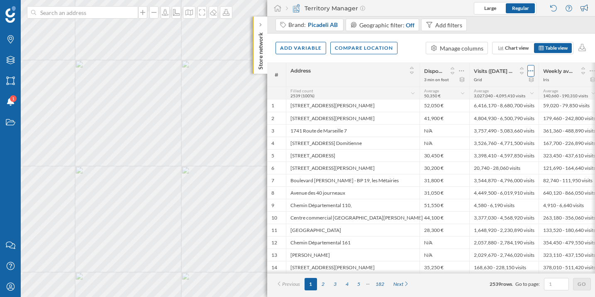
click at [532, 71] on icon at bounding box center [530, 71] width 5 height 8
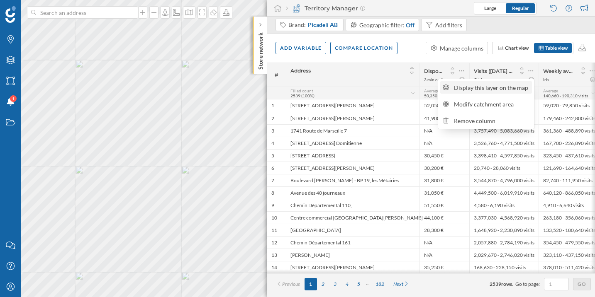
click at [512, 89] on div "Display this layer on the map" at bounding box center [492, 87] width 76 height 9
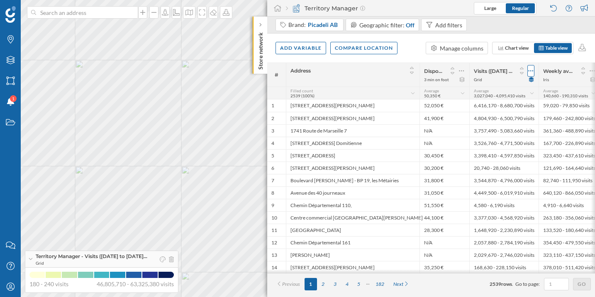
click at [533, 73] on icon at bounding box center [530, 71] width 5 height 8
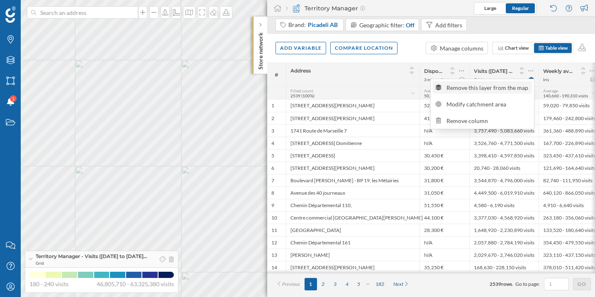
click at [507, 89] on div "Remove this layer from the map" at bounding box center [487, 87] width 83 height 9
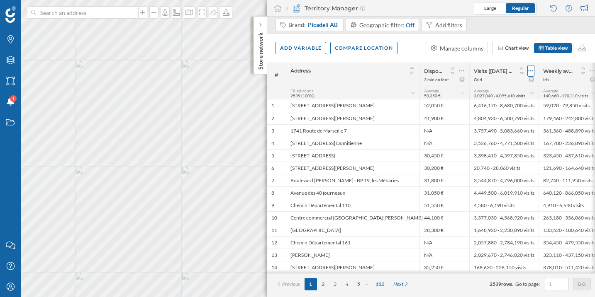
click at [530, 71] on icon at bounding box center [531, 71] width 5 height 1
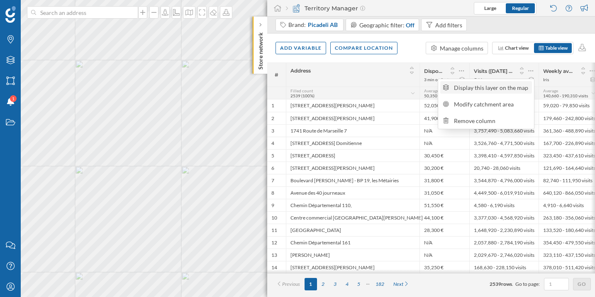
click at [517, 88] on div "Display this layer on the map" at bounding box center [492, 87] width 76 height 9
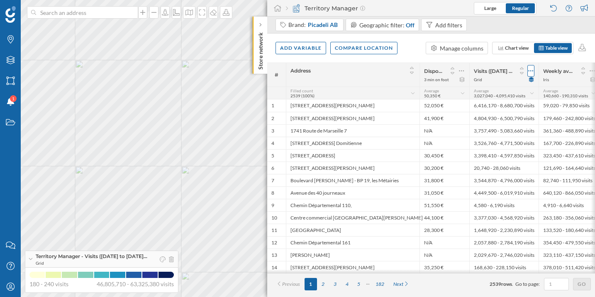
click at [533, 73] on icon at bounding box center [530, 71] width 5 height 8
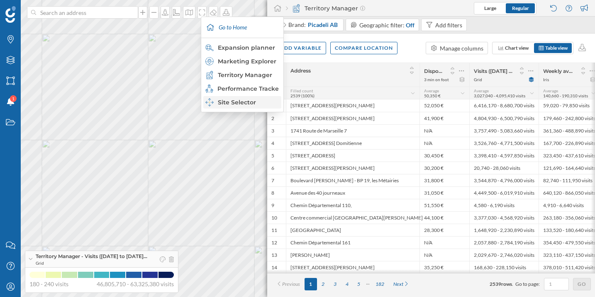
click at [249, 104] on div "Site Selector" at bounding box center [241, 102] width 73 height 8
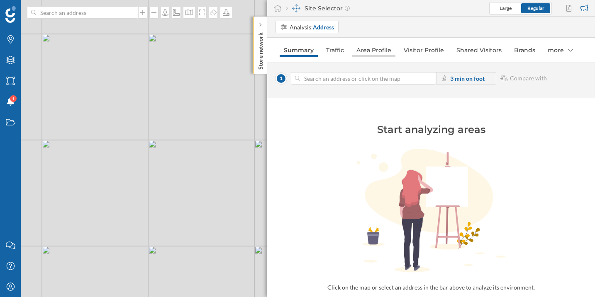
click at [379, 52] on link "Area Profile" at bounding box center [373, 50] width 43 height 13
click at [130, 146] on div "© Mapbox © OpenStreetMap Improve this map" at bounding box center [297, 148] width 595 height 297
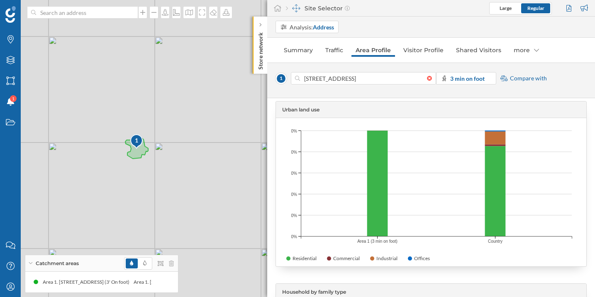
scroll to position [1525, 0]
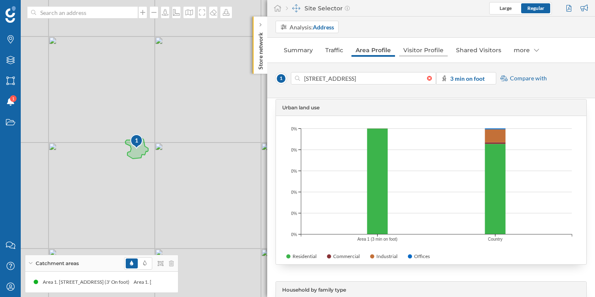
click at [418, 56] on link "Visitor Profile" at bounding box center [423, 50] width 49 height 13
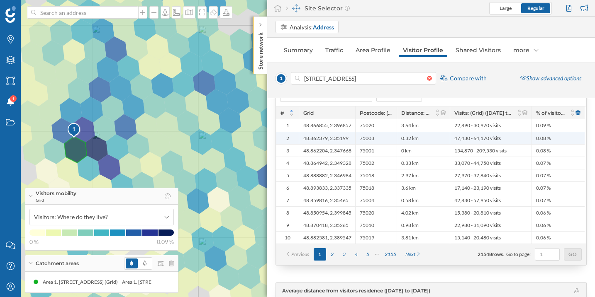
scroll to position [1772, 0]
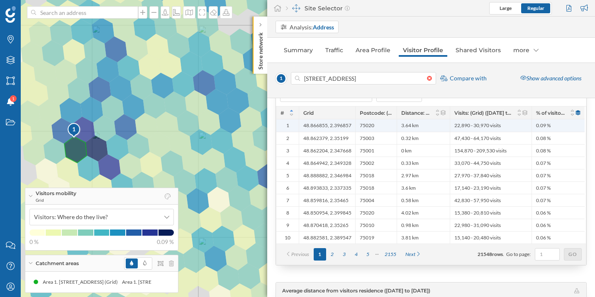
click at [340, 129] on div "48.866855, 2.396857" at bounding box center [327, 125] width 56 height 12
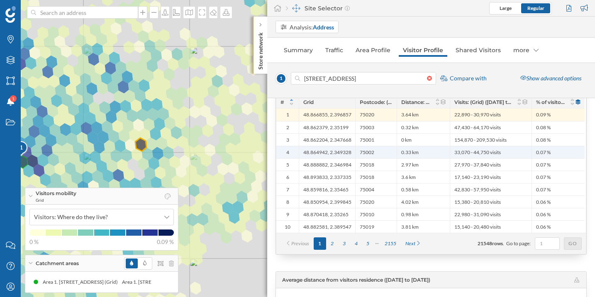
scroll to position [1782, 0]
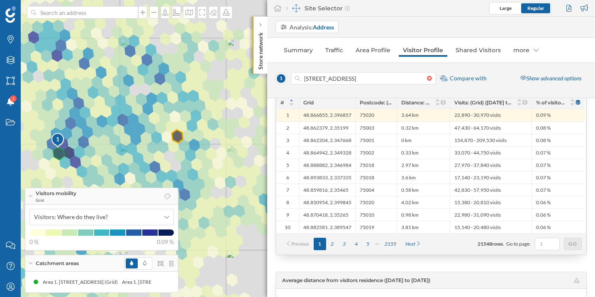
drag, startPoint x: 101, startPoint y: 138, endPoint x: 159, endPoint y: 128, distance: 58.9
click at [159, 128] on div "1 © Mapbox © OpenStreetMap Improve this map" at bounding box center [297, 148] width 595 height 297
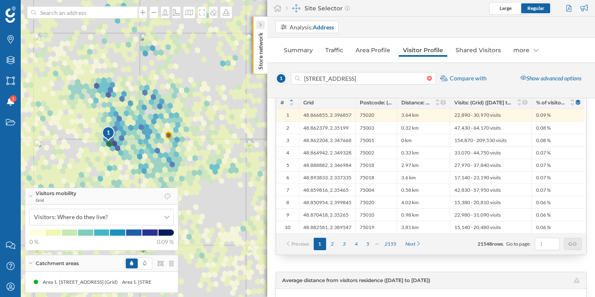
click at [261, 28] on icon at bounding box center [260, 25] width 2 height 8
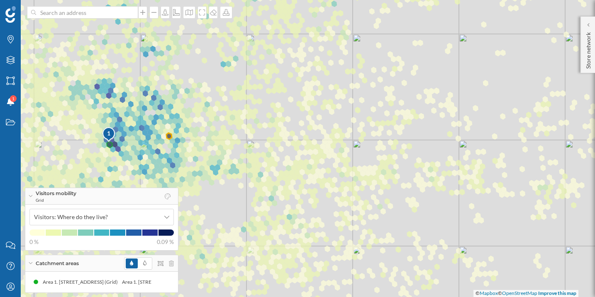
scroll to position [1782, 0]
